Goal: Information Seeking & Learning: Learn about a topic

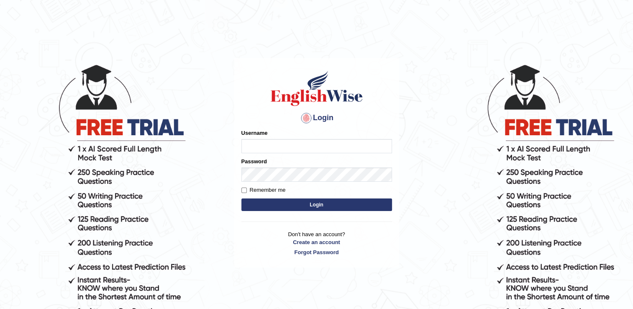
type input "Adedayo"
click at [314, 207] on button "Login" at bounding box center [316, 204] width 151 height 13
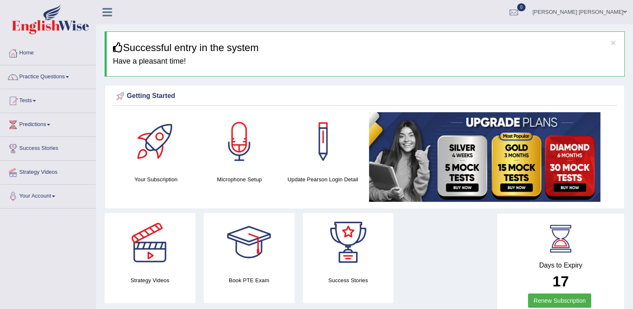
click at [39, 76] on link "Practice Questions" at bounding box center [47, 75] width 95 height 21
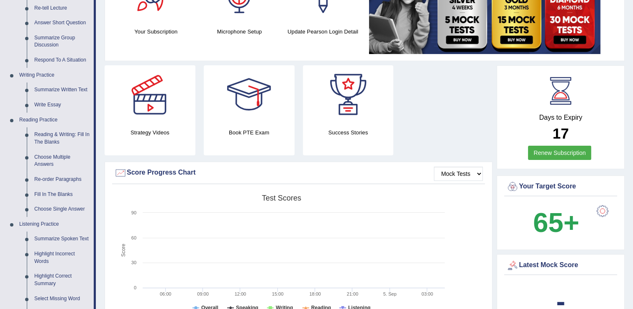
scroll to position [167, 0]
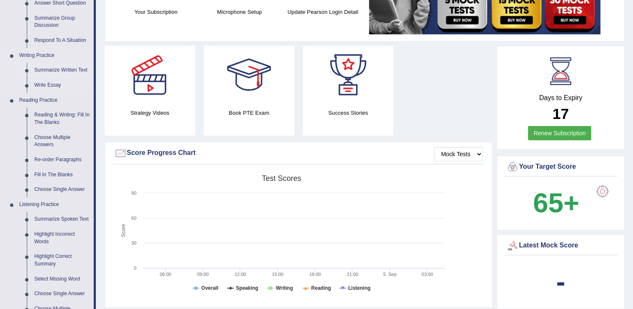
click at [57, 71] on link "Summarize Written Text" at bounding box center [62, 70] width 63 height 15
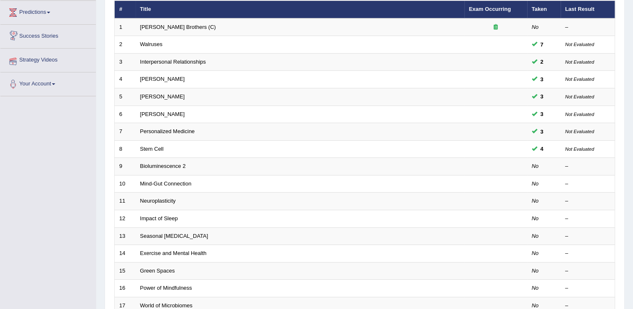
scroll to position [125, 0]
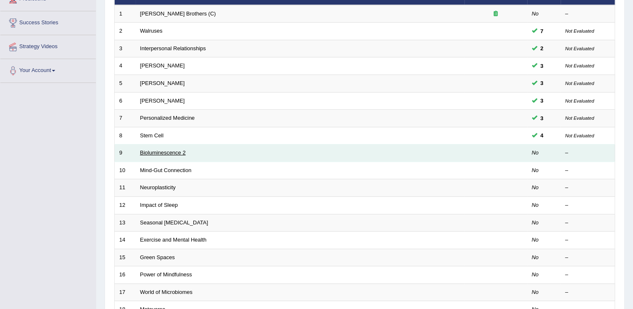
click at [147, 152] on link "Bioluminescence 2" at bounding box center [163, 152] width 46 height 6
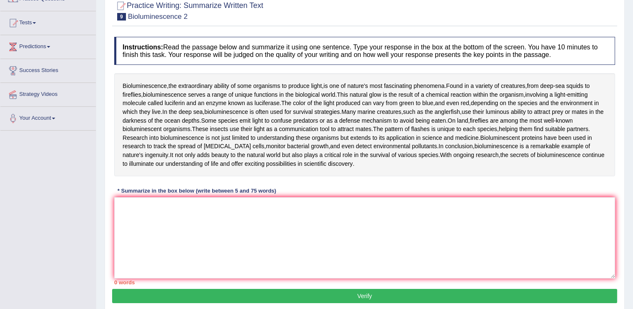
scroll to position [125, 0]
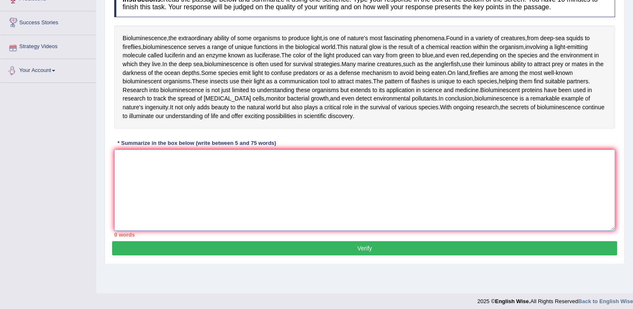
click at [138, 165] on textarea at bounding box center [364, 189] width 501 height 81
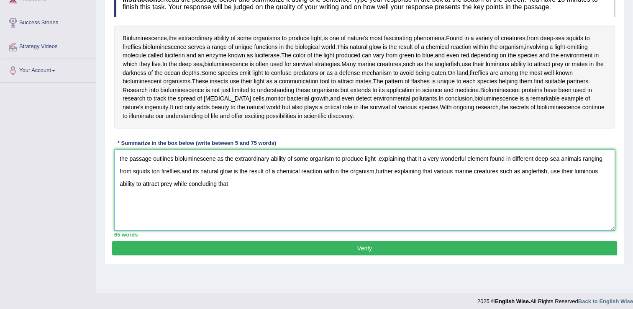
click at [189, 183] on textarea "the passage outlines bioluminescene as the extraordinary ability of some organi…" at bounding box center [364, 189] width 501 height 81
click at [174, 182] on textarea "the passage outlines bioluminescene as the extraordinary ability of some organi…" at bounding box center [364, 189] width 501 height 81
click at [253, 188] on textarea "the passage outlines bioluminescene as the extraordinary ability of some organi…" at bounding box center [364, 189] width 501 height 81
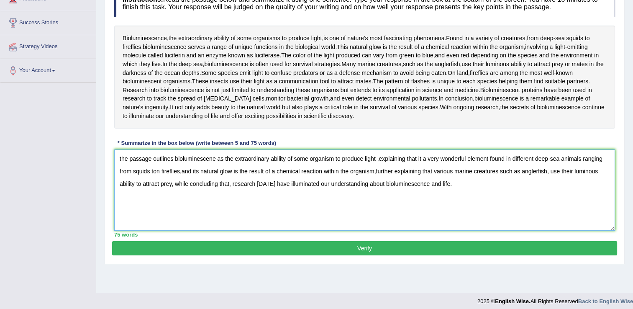
click at [121, 157] on textarea "the passage outlines bioluminescene as the extraordinary ability of some organi…" at bounding box center [364, 189] width 501 height 81
click at [427, 158] on textarea "The passage outlines bioluminescene as the extraordinary ability of some organi…" at bounding box center [364, 189] width 501 height 81
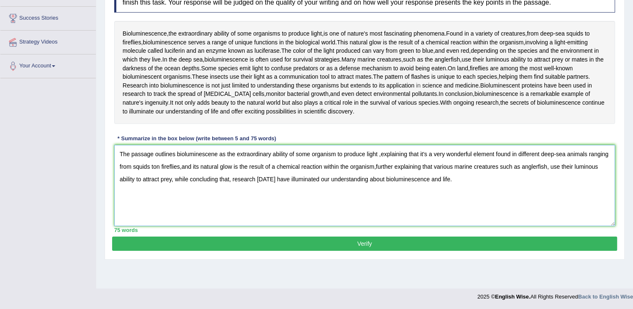
scroll to position [130, 0]
click at [162, 165] on textarea "The passage outlines bioluminescene as the extraordinary ability of some organi…" at bounding box center [364, 184] width 501 height 81
type textarea "The passage outlines bioluminescene as the extraordinary ability of some organi…"
click at [333, 240] on button "Verify" at bounding box center [364, 243] width 505 height 14
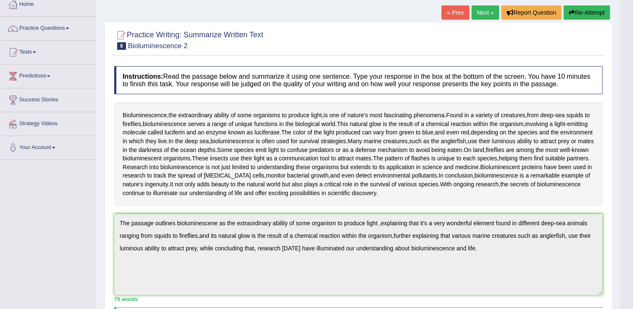
scroll to position [34, 0]
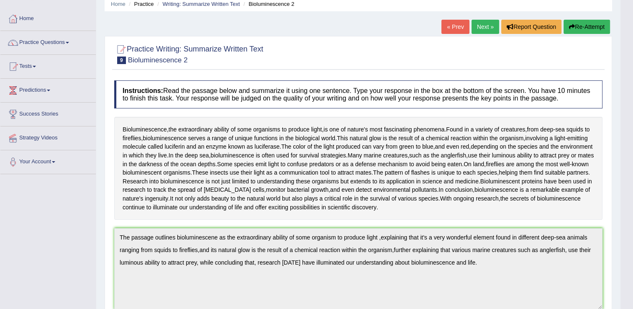
click at [581, 26] on button "Re-Attempt" at bounding box center [586, 27] width 46 height 14
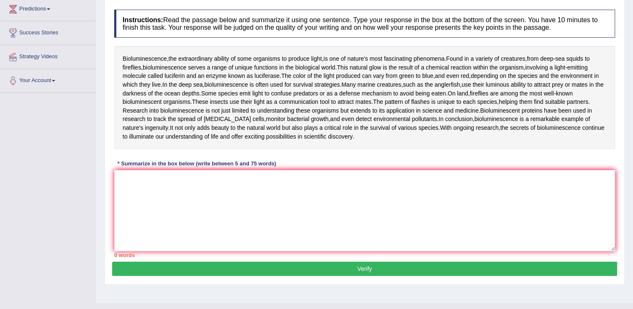
scroll to position [118, 0]
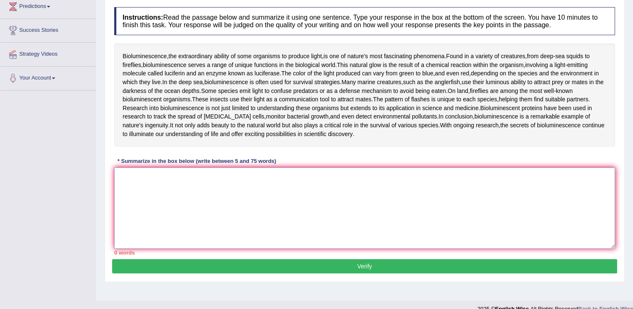
click at [125, 171] on textarea at bounding box center [364, 207] width 501 height 81
paste textarea "The passage outlines bioluminescene as the extraordinary ability of some organi…"
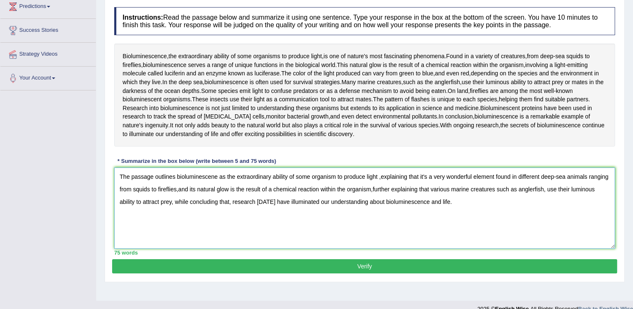
click at [214, 177] on textarea "The passage outlines bioluminescene as the extraordinary ability of some organi…" at bounding box center [364, 207] width 501 height 81
click at [200, 189] on textarea "The passage outlines bioluminescence as the extraordinary ability of some organ…" at bounding box center [364, 207] width 501 height 81
click at [396, 189] on textarea "The passage outlines bioluminescence as the extraordinary ability of some organ…" at bounding box center [364, 207] width 501 height 81
type textarea "The passage outlines bioluminescence as the extraordinary ability of some organ…"
click at [373, 267] on button "Verify" at bounding box center [364, 266] width 505 height 14
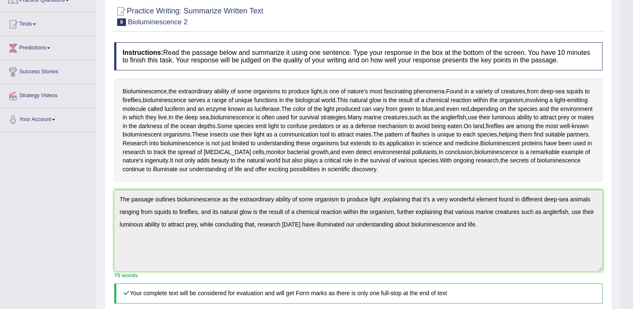
scroll to position [0, 0]
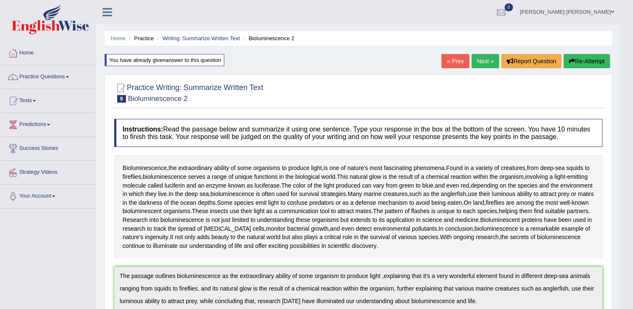
click at [480, 59] on link "Next »" at bounding box center [485, 61] width 28 height 14
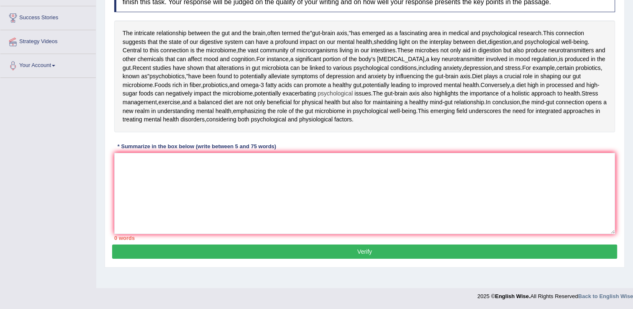
scroll to position [167, 0]
click at [142, 189] on textarea at bounding box center [364, 193] width 501 height 81
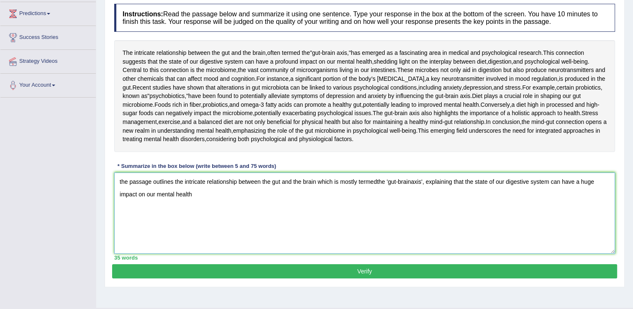
scroll to position [125, 0]
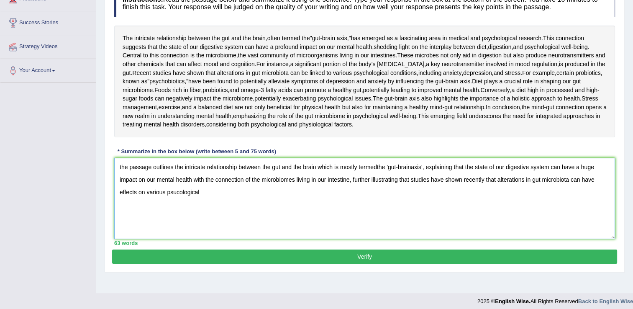
click at [174, 239] on textarea "the passage outlines the intricate relationship between the gut and the brain w…" at bounding box center [364, 198] width 501 height 81
click at [178, 239] on textarea "the passage outlines the intricate relationship between the gut and the brain w…" at bounding box center [364, 198] width 501 height 81
click at [207, 239] on textarea "the passage outlines the intricate relationship between the gut and the brain w…" at bounding box center [364, 198] width 501 height 81
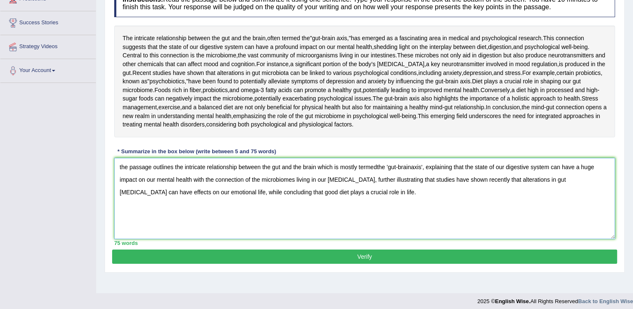
click at [122, 227] on textarea "the passage outlines the intricate relationship between the gut and the brain w…" at bounding box center [364, 198] width 501 height 81
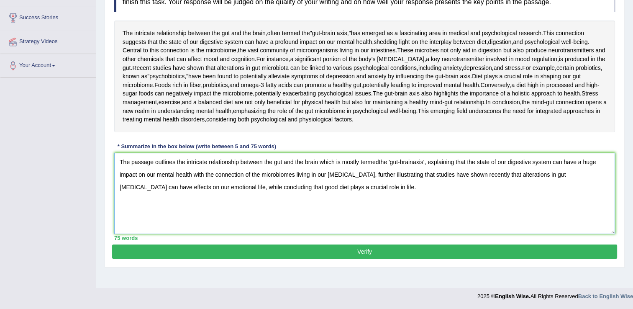
scroll to position [176, 0]
type textarea "The passage outlines the intricate relationship between the gut and the brain w…"
click at [417, 258] on button "Verify" at bounding box center [364, 251] width 505 height 14
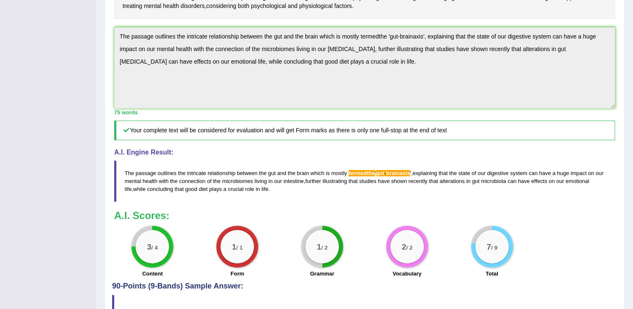
scroll to position [296, 0]
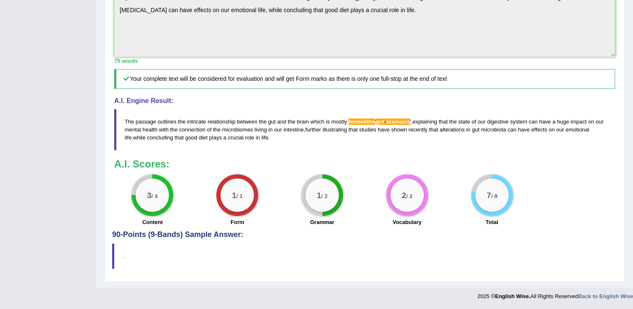
click at [110, 48] on div "Practice Writing: Summarize Written Text 10 Mind-Gut Connection Instructions: R…" at bounding box center [365, 28] width 520 height 506
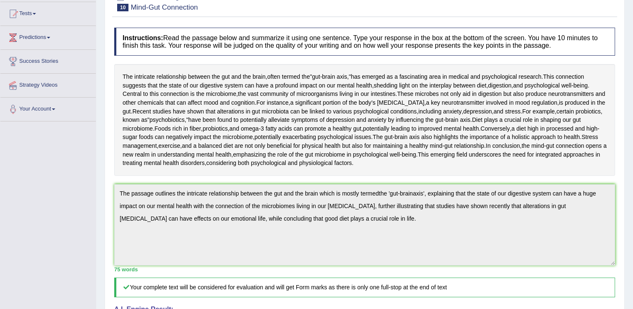
scroll to position [0, 0]
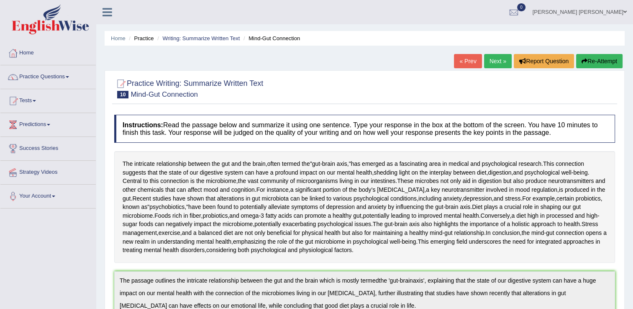
click at [610, 64] on button "Re-Attempt" at bounding box center [599, 61] width 46 height 14
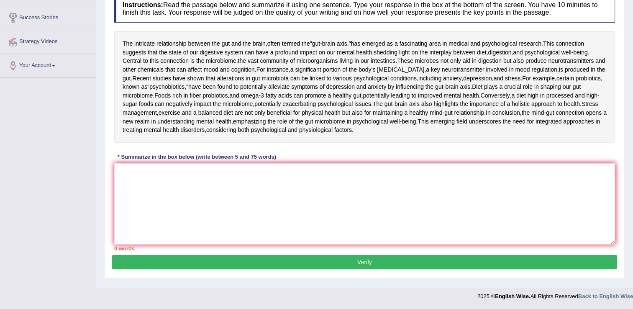
scroll to position [186, 0]
drag, startPoint x: 214, startPoint y: 194, endPoint x: 202, endPoint y: 205, distance: 16.6
paste textarea "The passage outlines the intricate relationship between the gut and the brain w…"
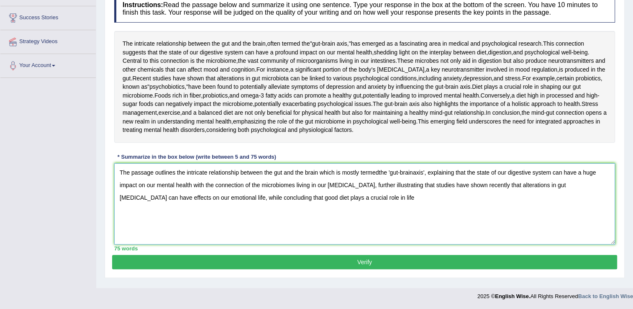
click at [378, 177] on textarea "The passage outlines the intricate relationship between the gut and the brain w…" at bounding box center [364, 203] width 501 height 81
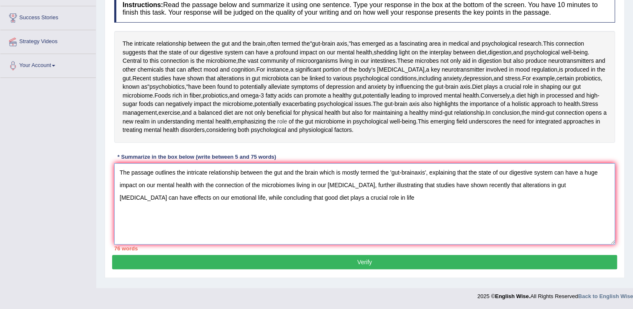
scroll to position [144, 0]
click at [414, 218] on textarea "The passage outlines the intricate relationship between the gut and the brain w…" at bounding box center [364, 203] width 501 height 81
click at [391, 217] on textarea "The passage outlines the intricate relationship between the gut and the brain w…" at bounding box center [364, 203] width 501 height 81
click at [388, 219] on textarea "The passage outlines the intricate relationship between the gut and the brain w…" at bounding box center [364, 203] width 501 height 81
click at [309, 235] on textarea "The passage outlines the intricate relationship between the gut and the brain w…" at bounding box center [364, 203] width 501 height 81
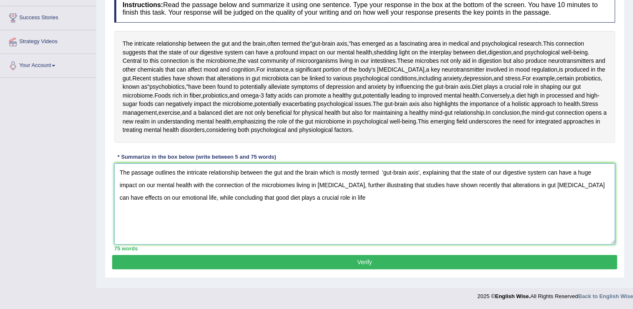
scroll to position [186, 0]
type textarea "The passage outlines the intricate relationship between the gut and the brain w…"
click at [327, 268] on button "Verify" at bounding box center [364, 262] width 505 height 14
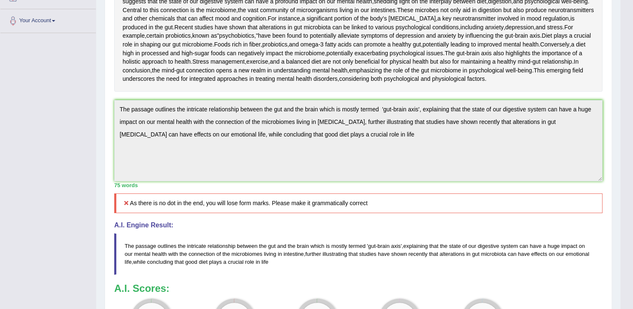
click at [114, 175] on div "Instructions: Read the passage below and summarize it using one sentence. Type …" at bounding box center [358, 146] width 492 height 415
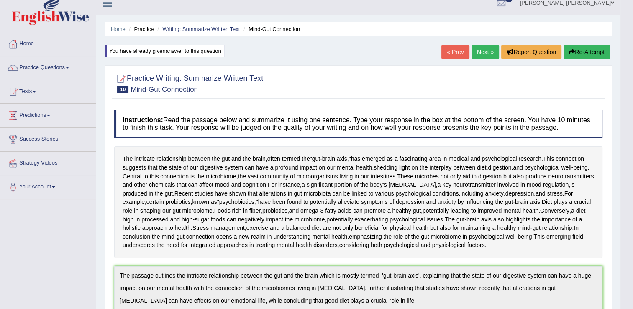
scroll to position [8, 0]
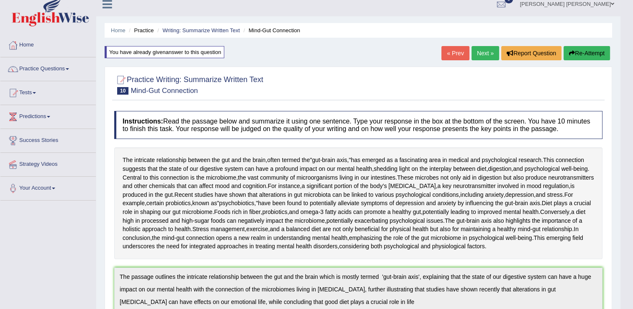
click at [585, 53] on button "Re-Attempt" at bounding box center [586, 53] width 46 height 14
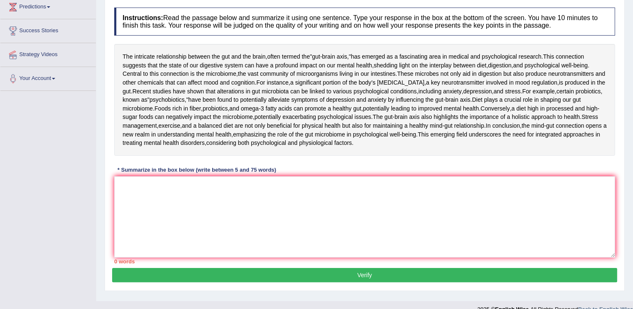
scroll to position [186, 0]
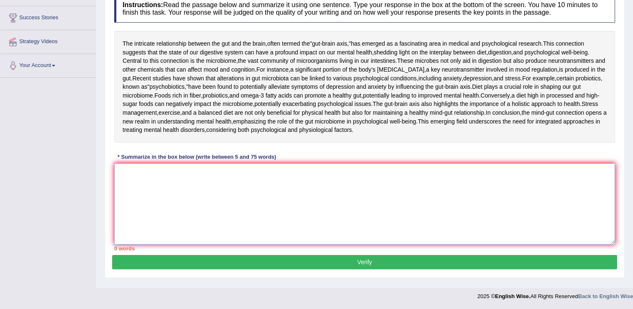
paste textarea "The passage outlines the intricate relationship between the gut and the brain w…"
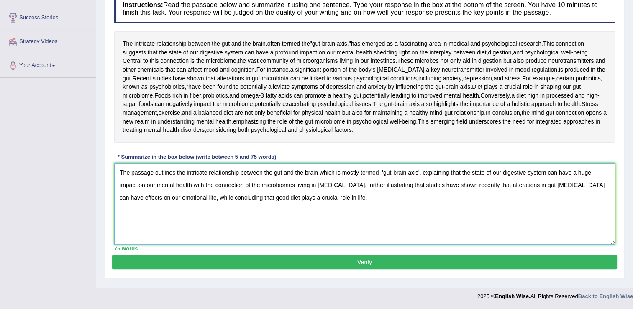
type textarea "The passage outlines the intricate relationship between the gut and the brain w…"
click at [347, 265] on button "Verify" at bounding box center [364, 262] width 505 height 14
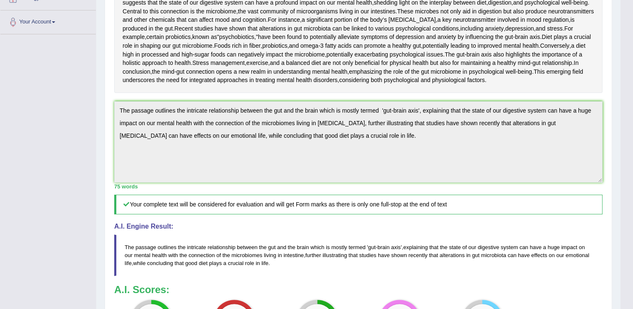
scroll to position [0, 0]
